Goal: Information Seeking & Learning: Learn about a topic

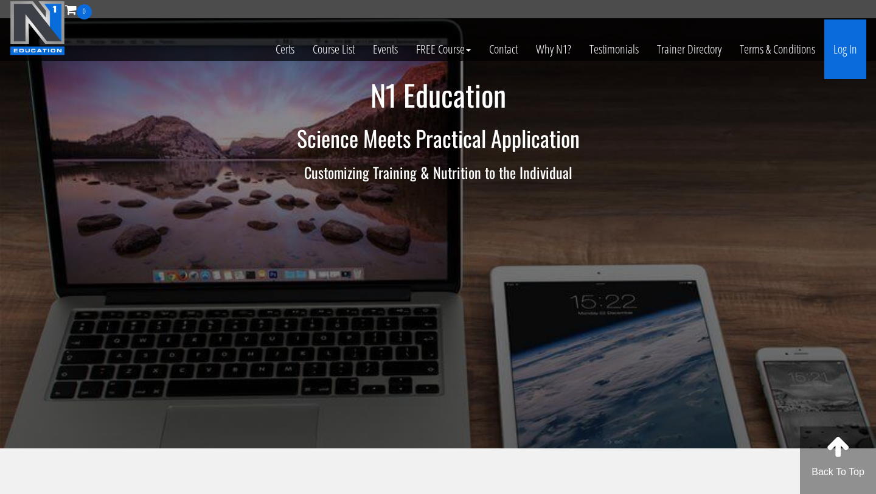
click at [531, 46] on link "Log In" at bounding box center [846, 49] width 42 height 60
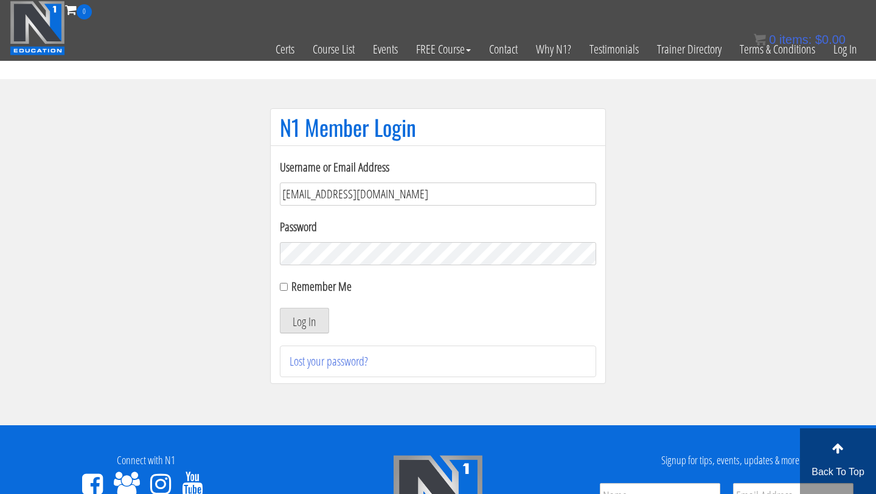
type input "[EMAIL_ADDRESS][DOMAIN_NAME]"
click at [317, 317] on button "Log In" at bounding box center [304, 321] width 49 height 26
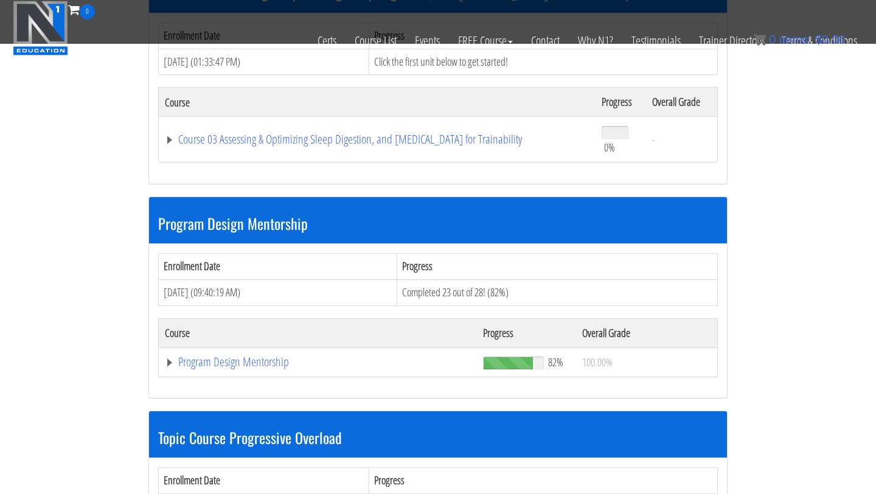
scroll to position [876, 0]
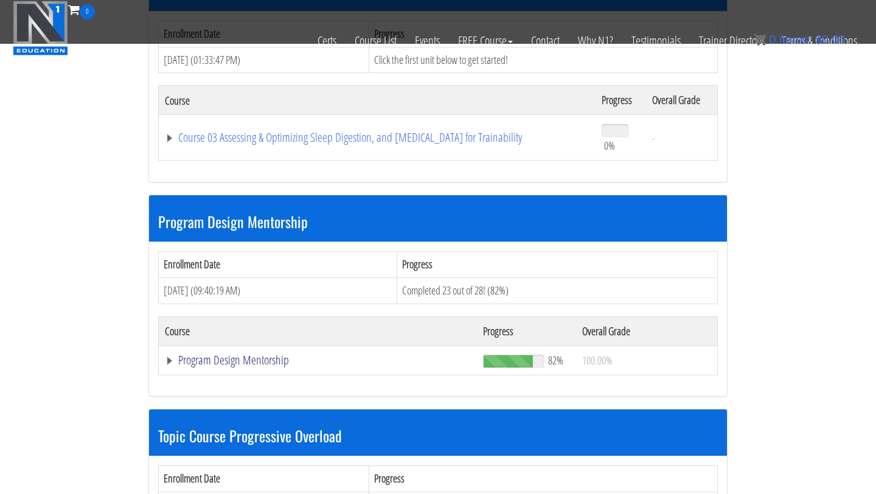
click at [248, 359] on link "Program Design Mentorship" at bounding box center [318, 360] width 306 height 12
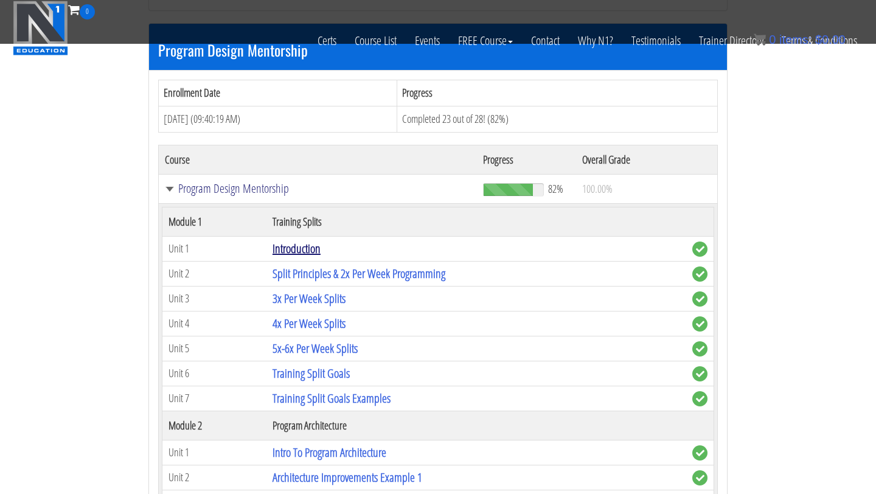
scroll to position [1012, 0]
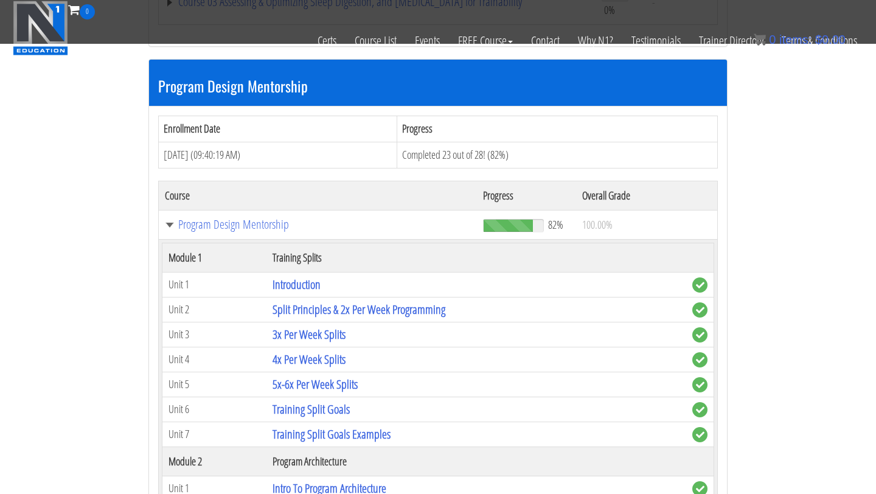
click at [298, 293] on td "Introduction" at bounding box center [477, 284] width 420 height 25
click at [296, 290] on link "Introduction" at bounding box center [297, 284] width 48 height 16
